Goal: Information Seeking & Learning: Learn about a topic

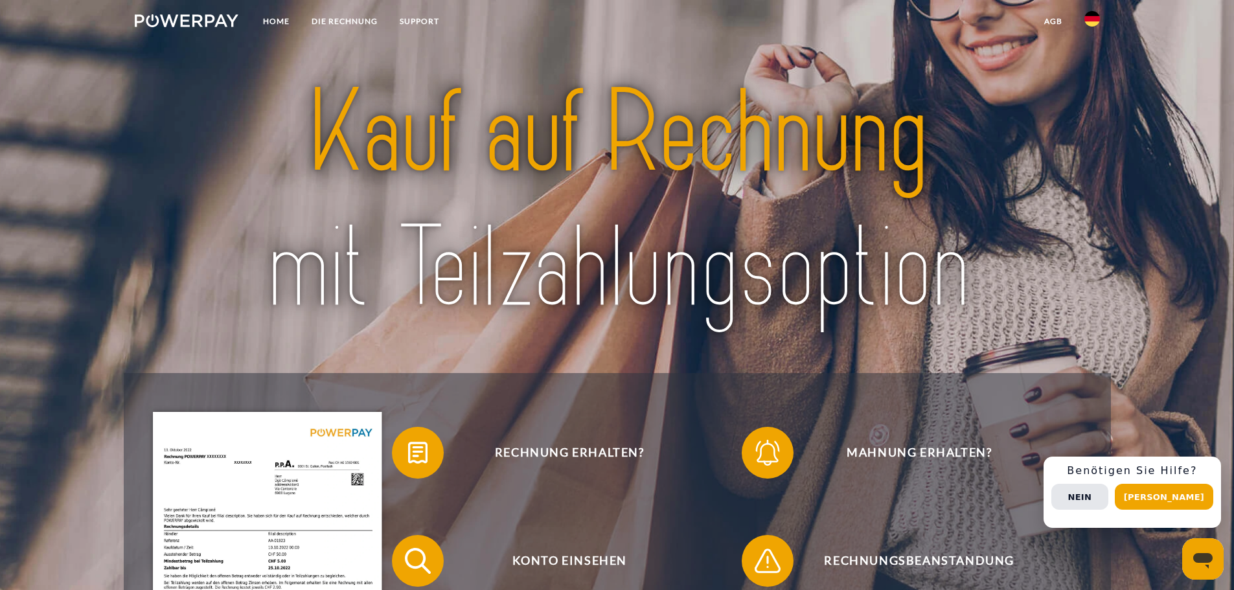
click at [1101, 21] on link at bounding box center [1092, 23] width 38 height 26
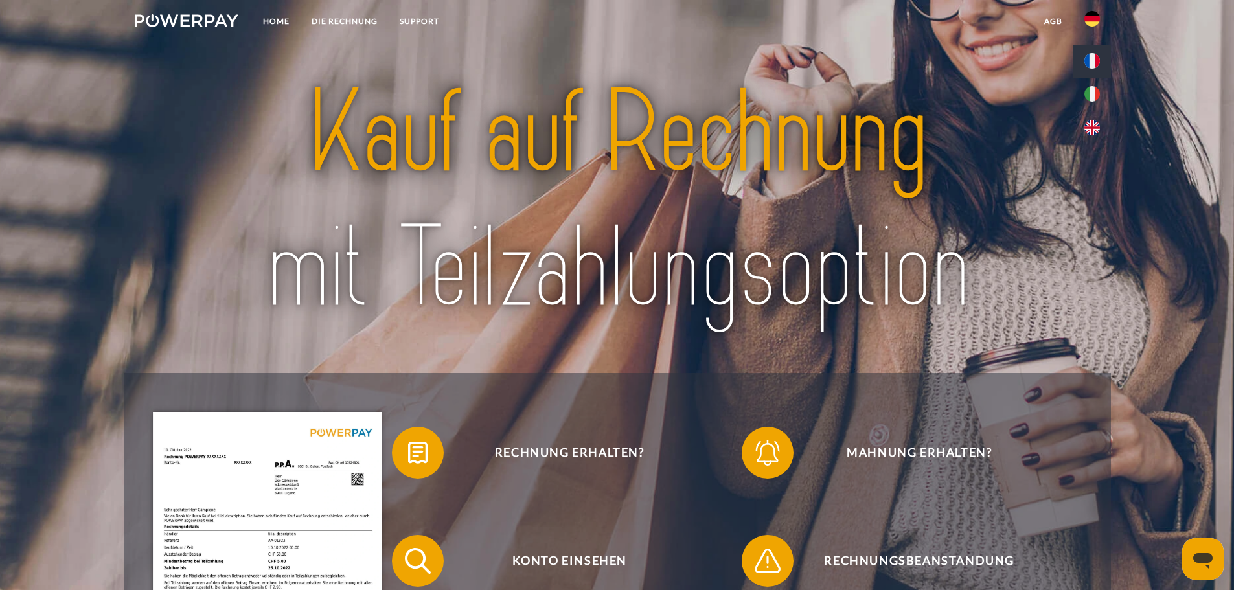
click at [1093, 60] on img at bounding box center [1092, 61] width 16 height 16
click at [1099, 54] on img at bounding box center [1092, 61] width 16 height 16
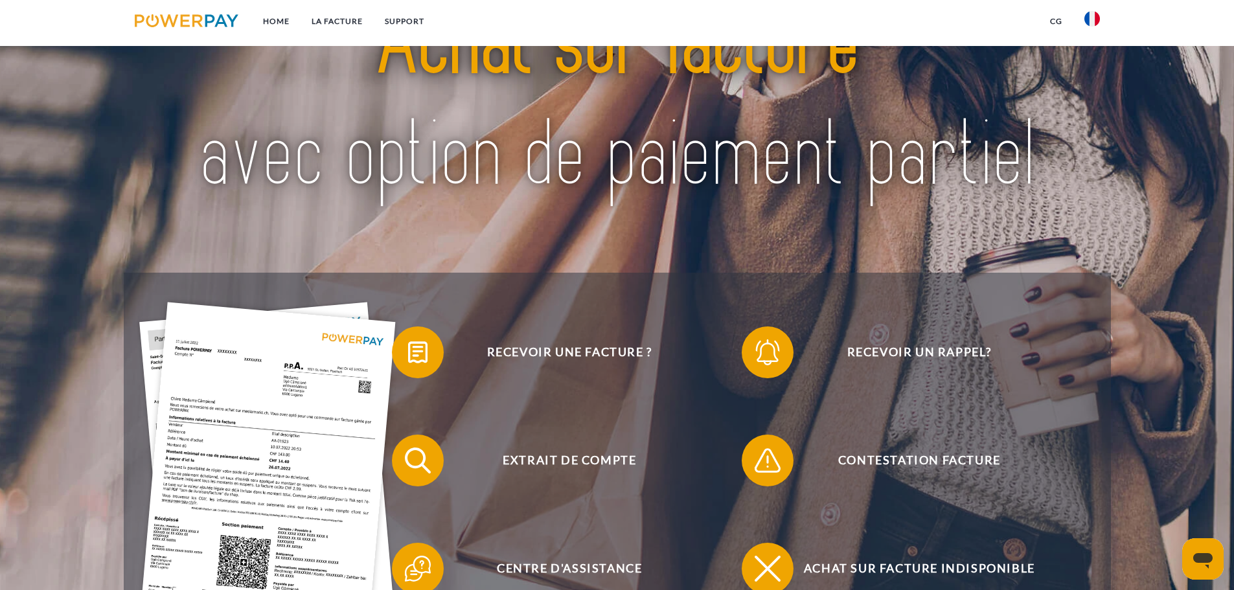
drag, startPoint x: 868, startPoint y: 207, endPoint x: 868, endPoint y: 266, distance: 58.9
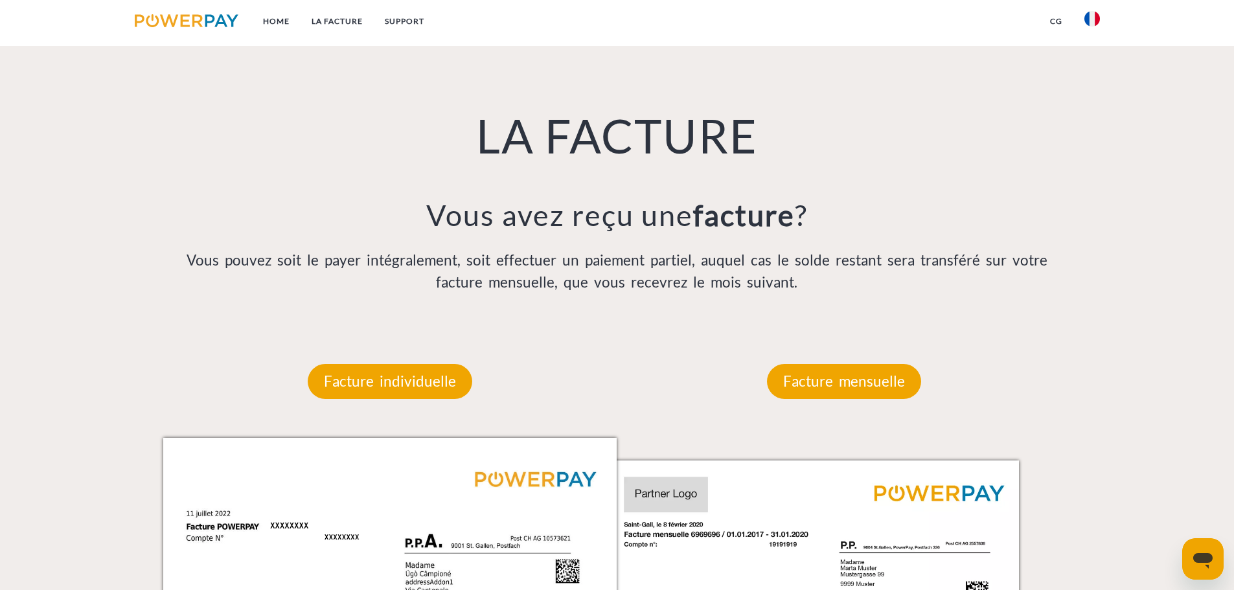
drag, startPoint x: 779, startPoint y: 326, endPoint x: 769, endPoint y: 405, distance: 79.0
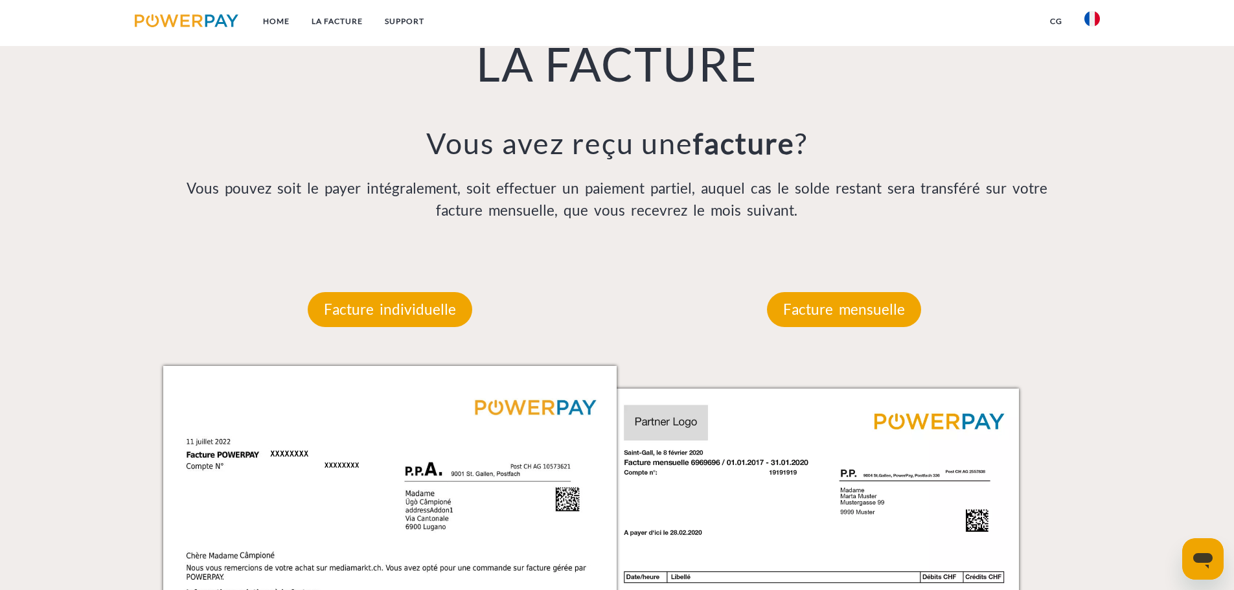
scroll to position [846, 0]
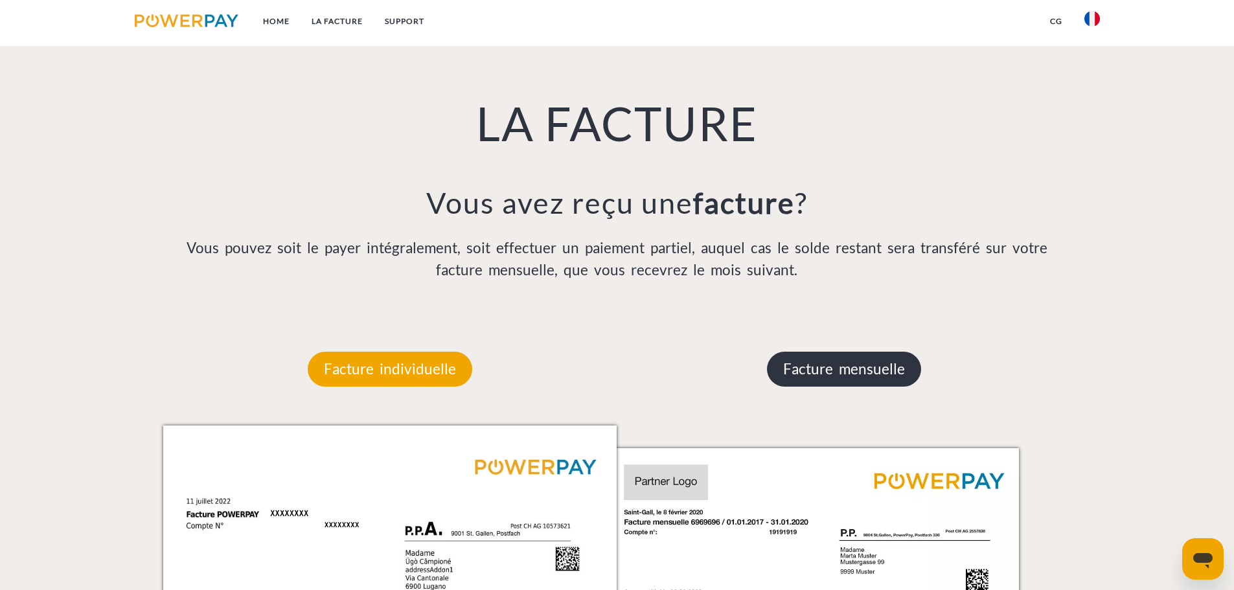
click at [838, 359] on p "Facture mensuelle" at bounding box center [844, 369] width 154 height 35
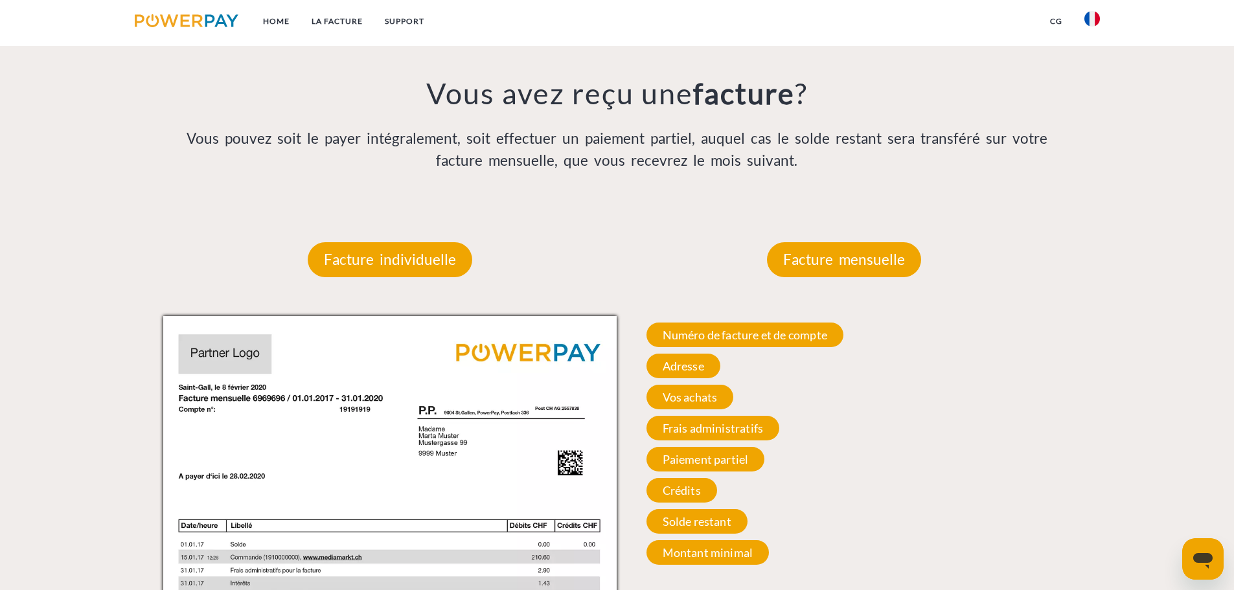
drag, startPoint x: 780, startPoint y: 302, endPoint x: 782, endPoint y: 341, distance: 38.2
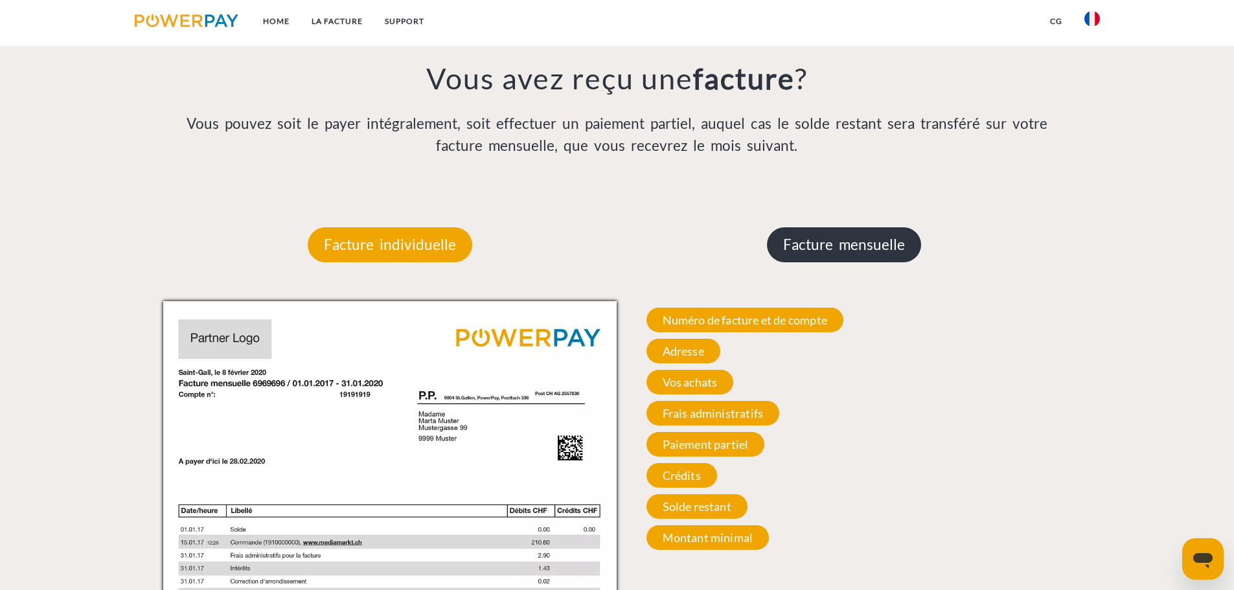
click at [852, 255] on p "Facture mensuelle" at bounding box center [844, 244] width 154 height 35
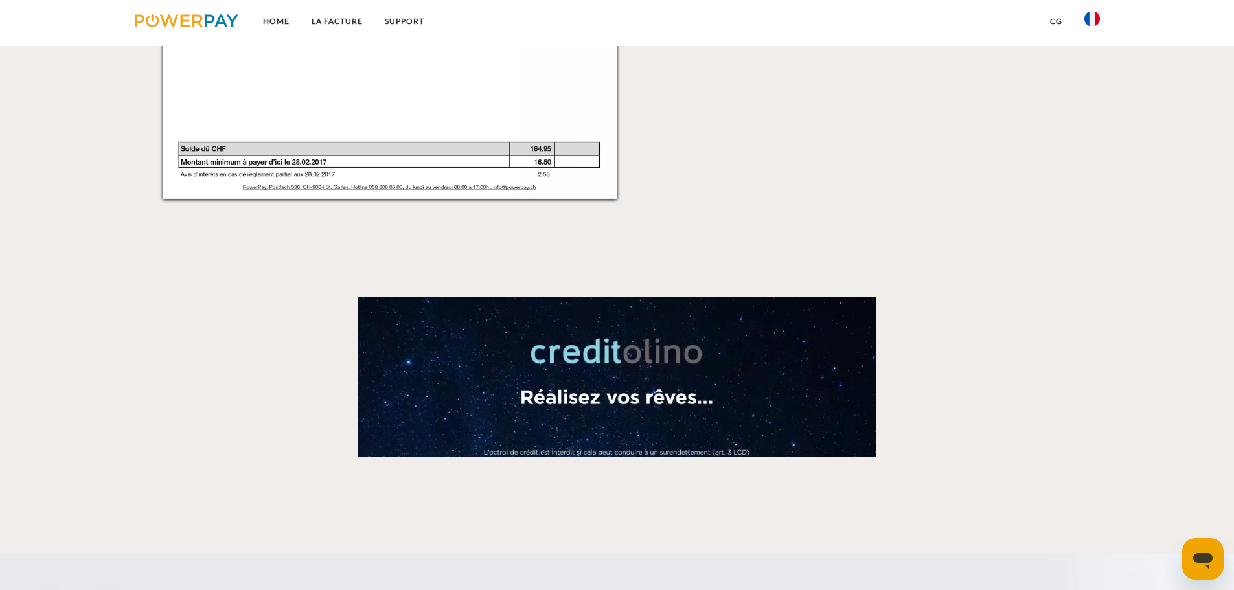
drag, startPoint x: 793, startPoint y: 284, endPoint x: 767, endPoint y: 377, distance: 96.8
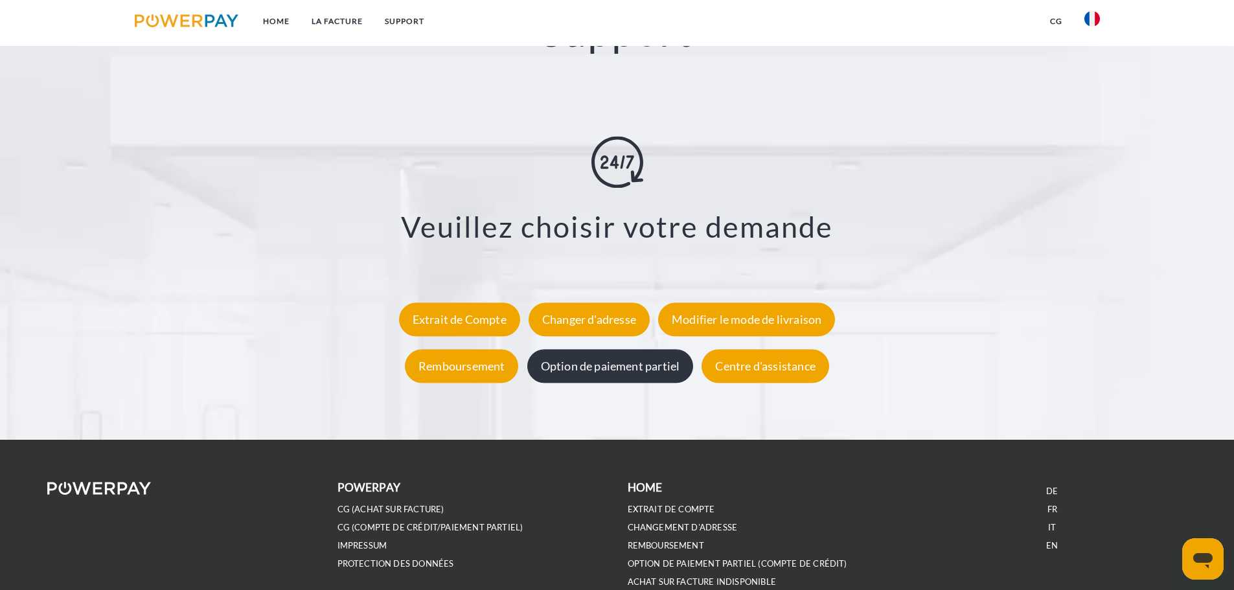
scroll to position [2395, 0]
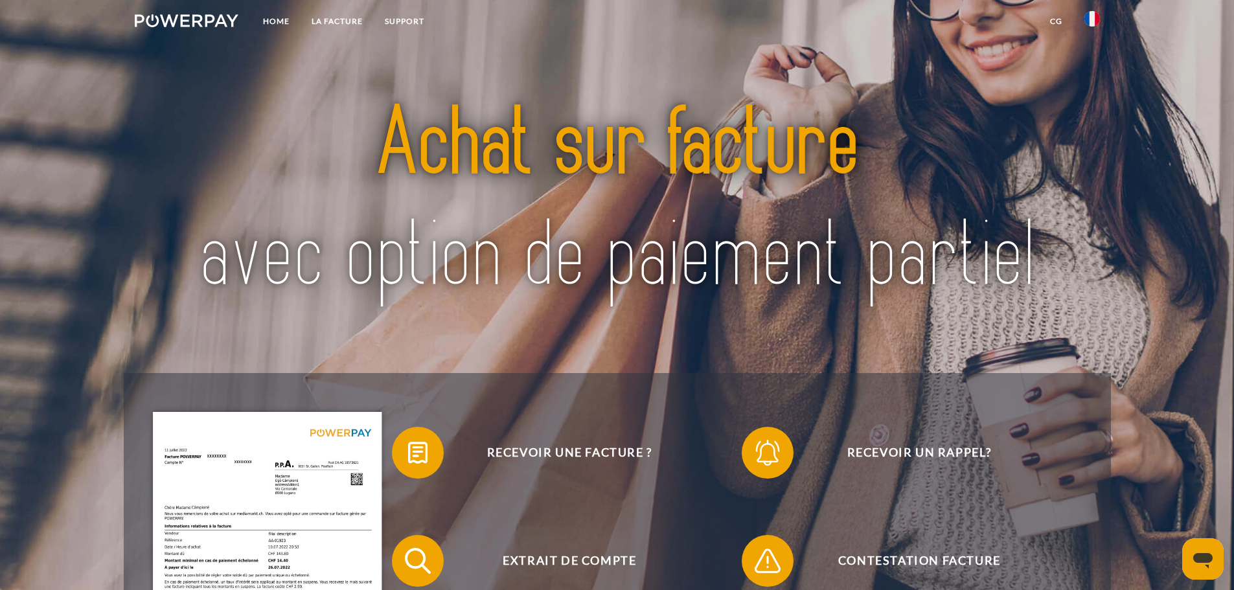
click at [1088, 16] on img at bounding box center [1092, 19] width 16 height 16
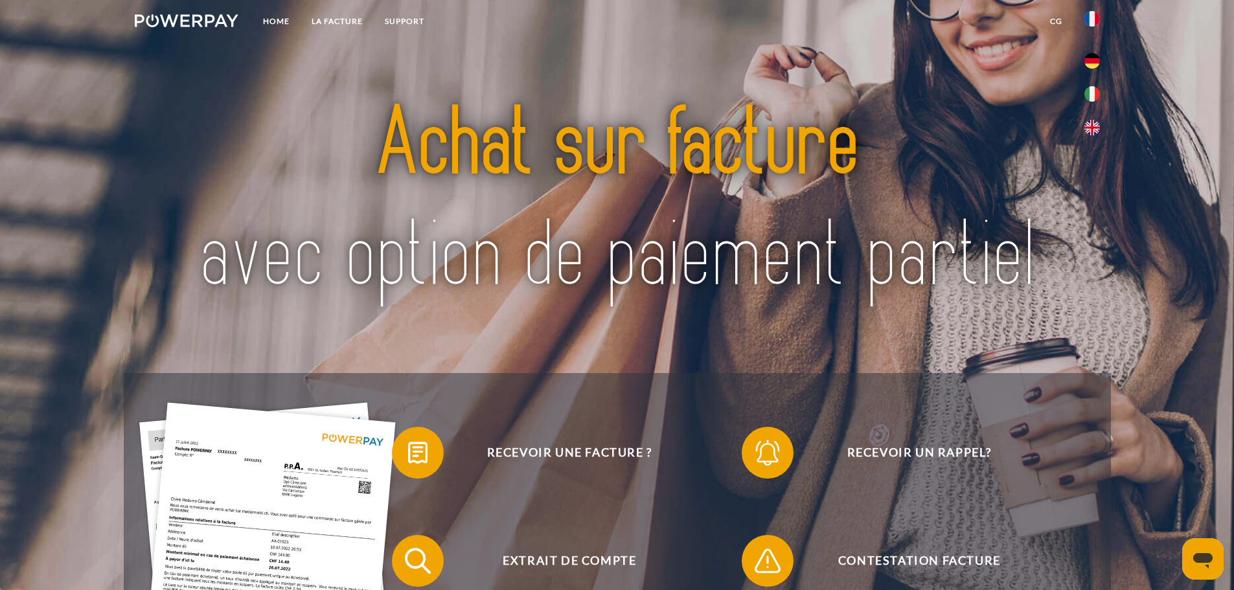
click at [1090, 19] on img at bounding box center [1092, 19] width 16 height 16
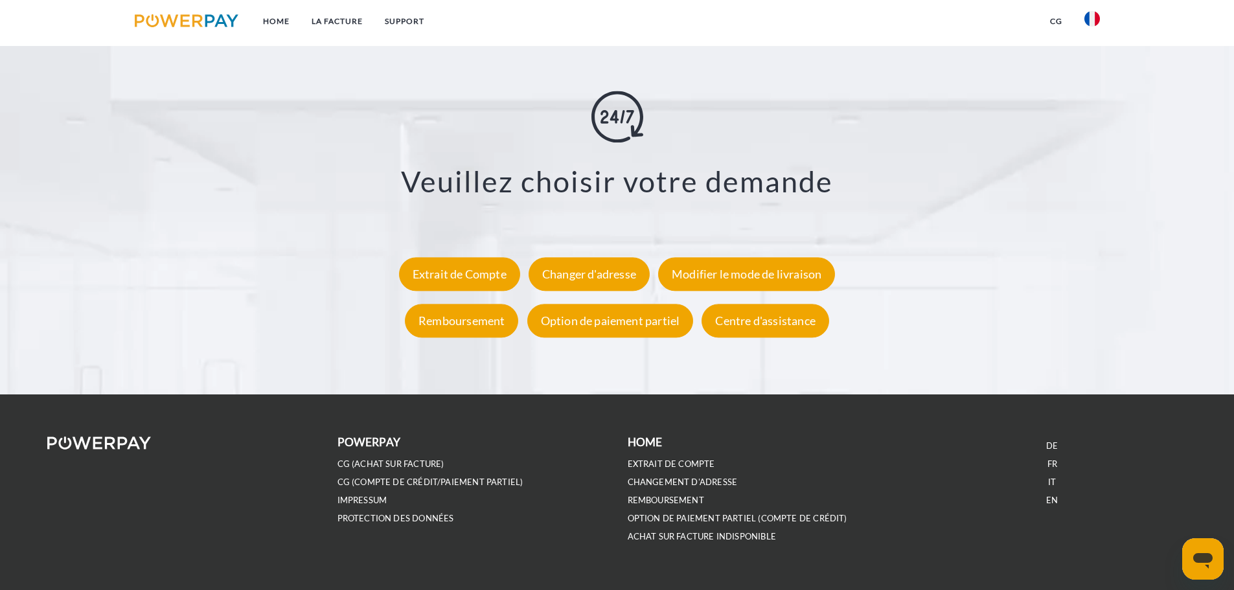
scroll to position [2402, 0]
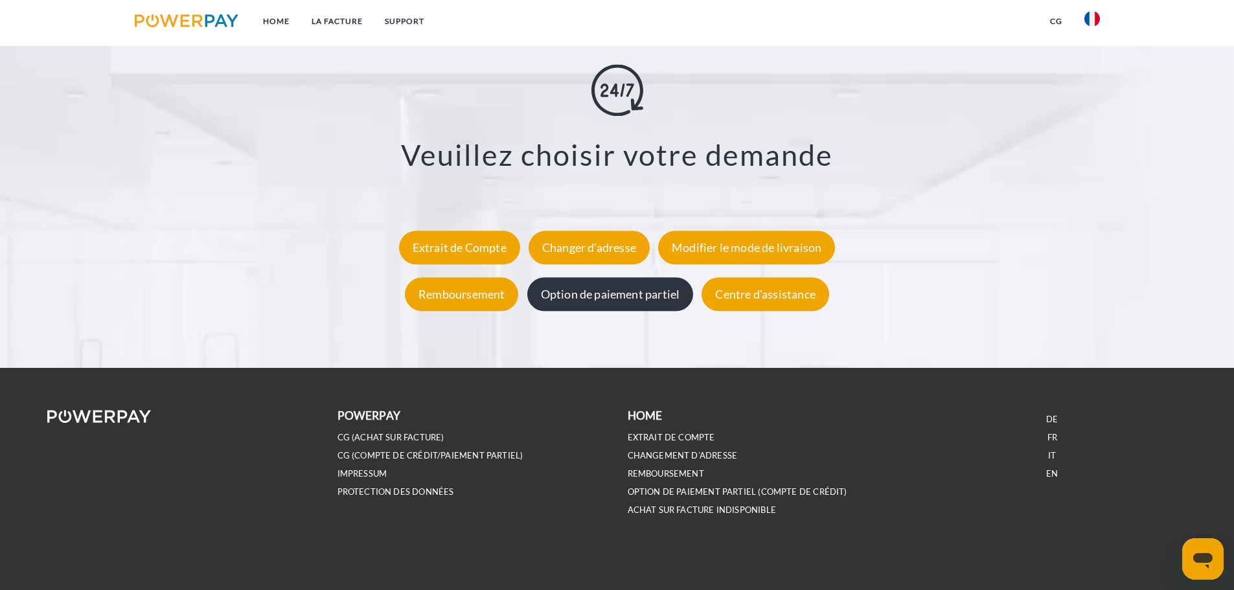
click at [614, 296] on div "Option de paiement partiel" at bounding box center [610, 294] width 166 height 34
